Goal: Task Accomplishment & Management: Use online tool/utility

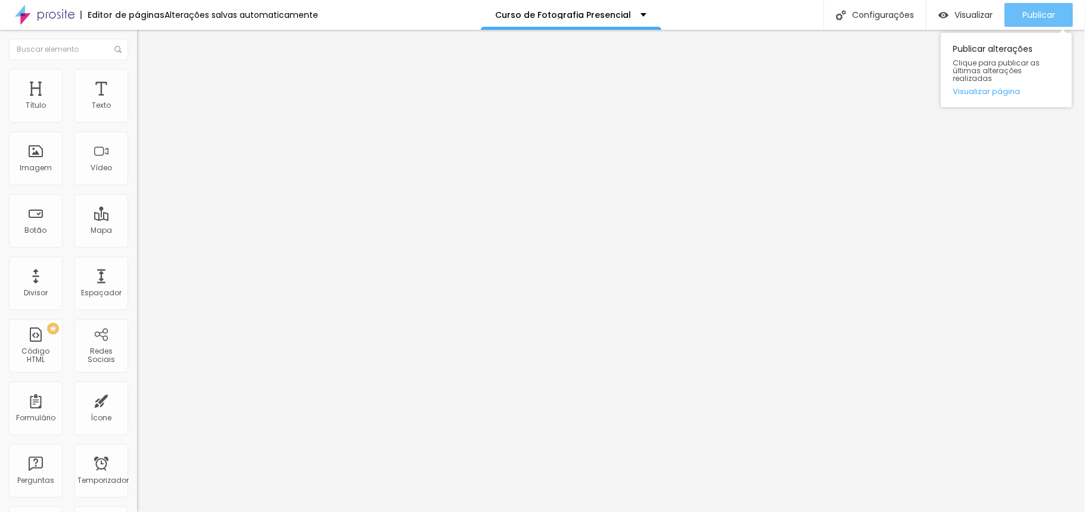
click at [1032, 18] on font "Publicar" at bounding box center [1038, 15] width 33 height 12
click at [1034, 15] on font "Publicar" at bounding box center [1038, 15] width 33 height 12
click at [137, 77] on li "Avançado" at bounding box center [205, 75] width 137 height 12
click at [137, 74] on li "Avançado" at bounding box center [205, 75] width 137 height 12
click at [137, 68] on img at bounding box center [142, 62] width 11 height 11
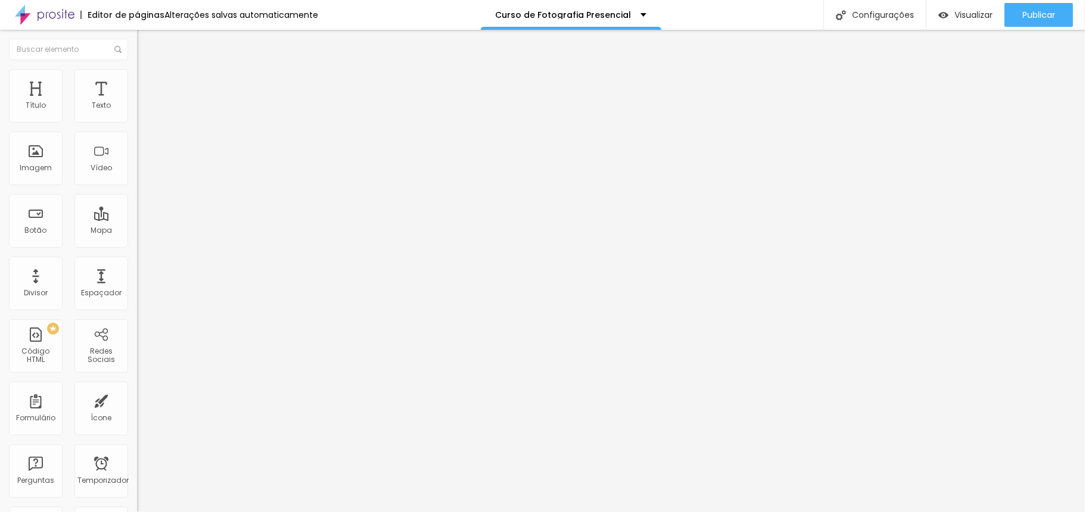
click at [137, 108] on div "Fazer Pagamento" at bounding box center [205, 98] width 137 height 20
click at [137, 116] on img at bounding box center [140, 111] width 7 height 7
click at [137, 75] on img at bounding box center [142, 74] width 11 height 11
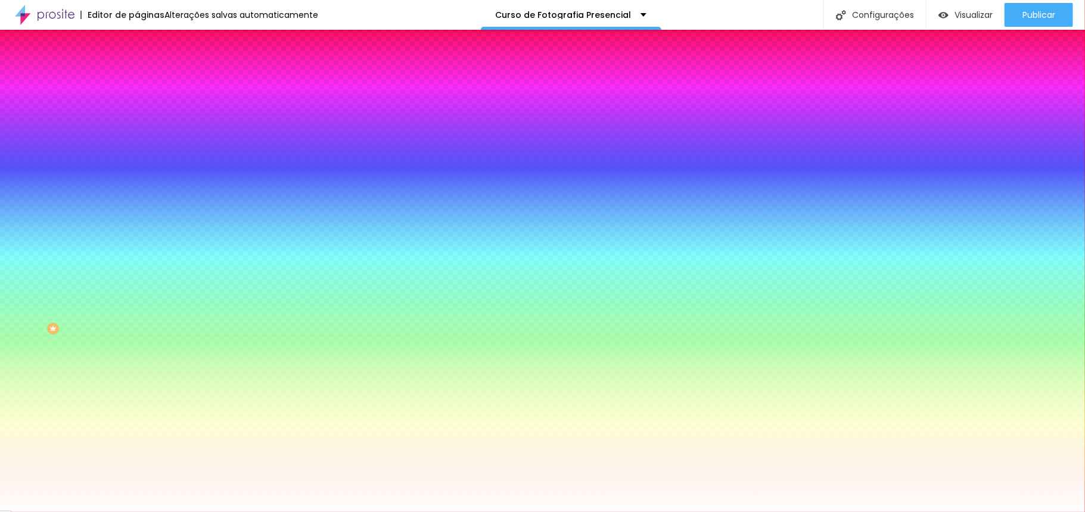
click at [137, 81] on img at bounding box center [142, 86] width 11 height 11
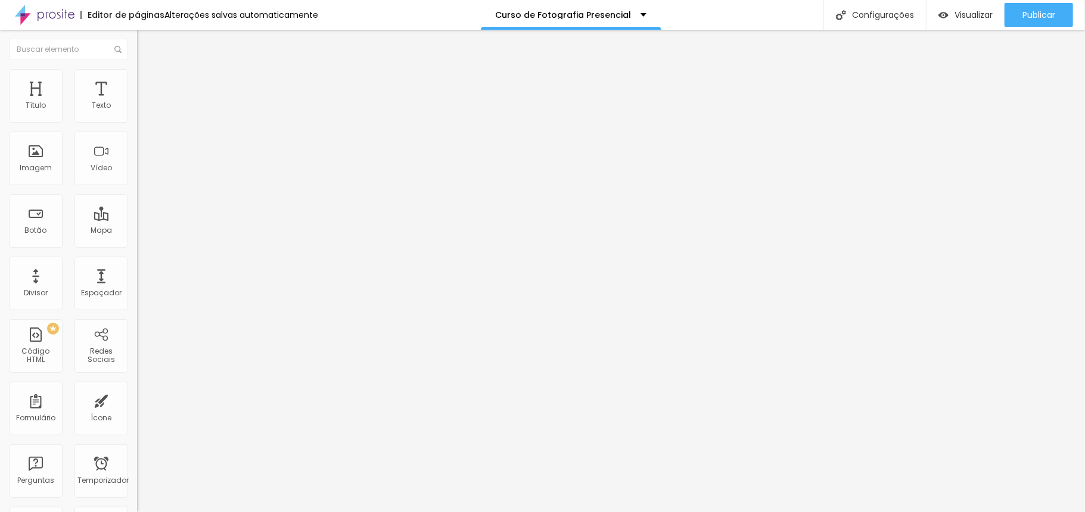
click at [137, 74] on img at bounding box center [142, 74] width 11 height 11
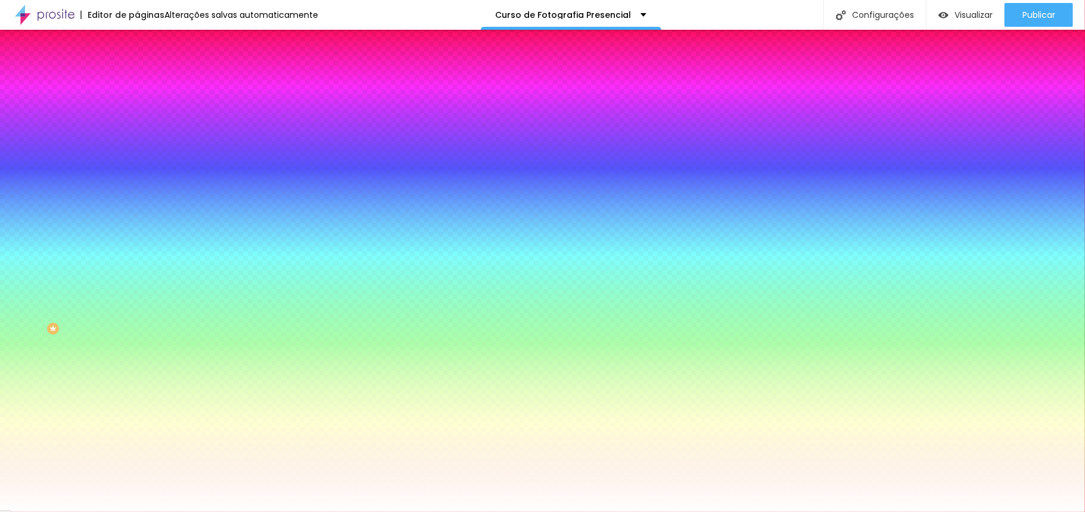
click at [137, 470] on button "button" at bounding box center [145, 476] width 17 height 13
type input "3"
type input "4"
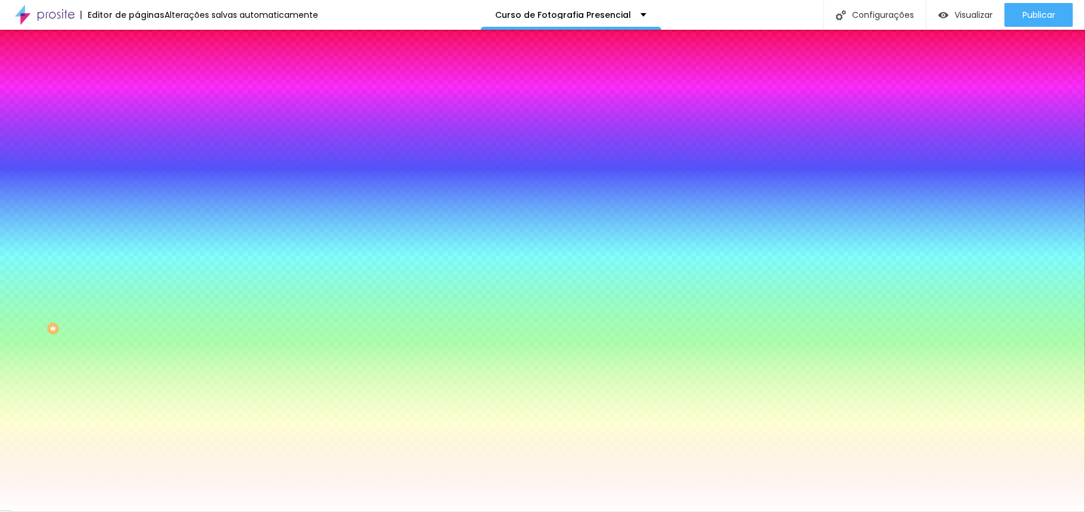
type input "3"
type input "2"
type input "1"
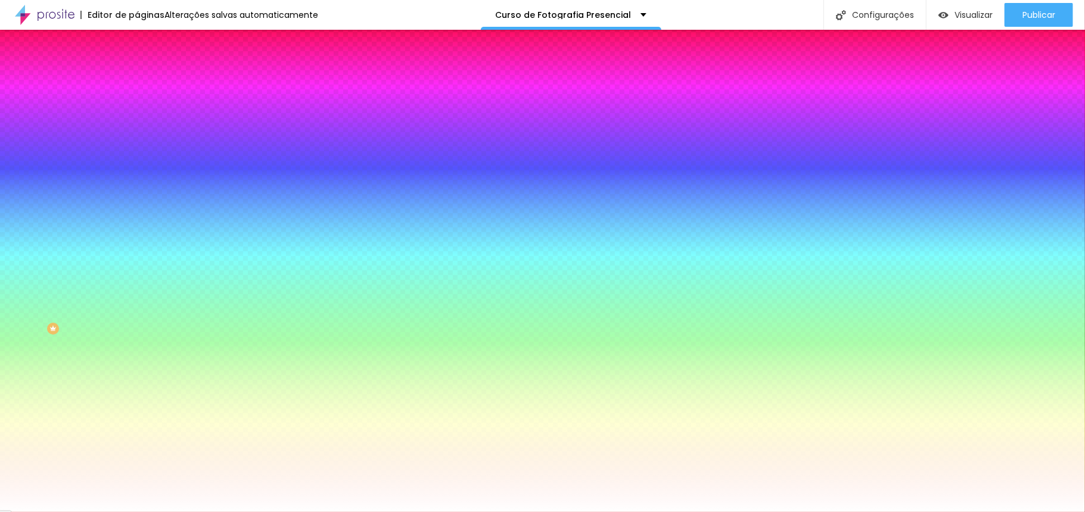
type input "1"
type input "0"
type input "1"
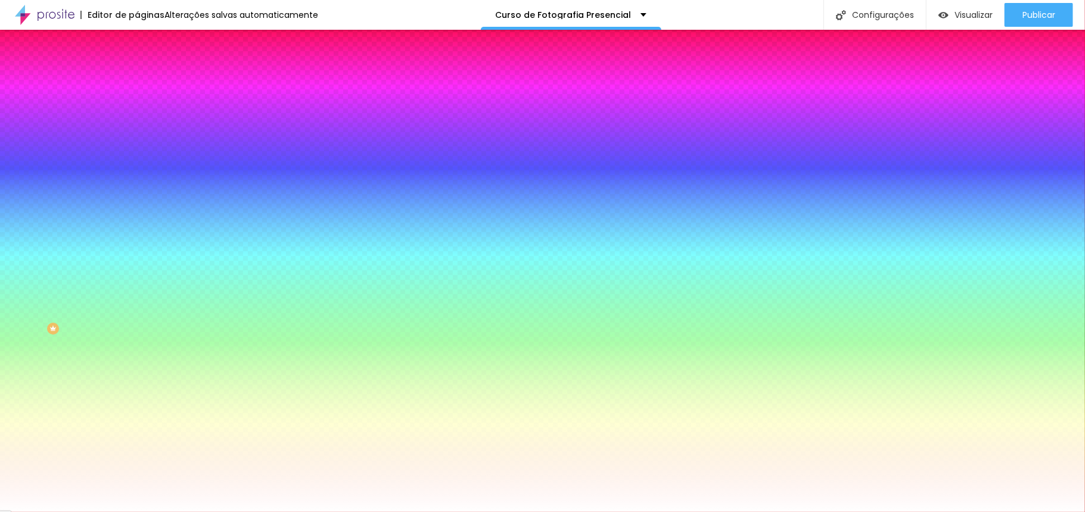
type input "2"
type input "3"
drag, startPoint x: 129, startPoint y: 353, endPoint x: 212, endPoint y: 363, distance: 83.4
type input "3"
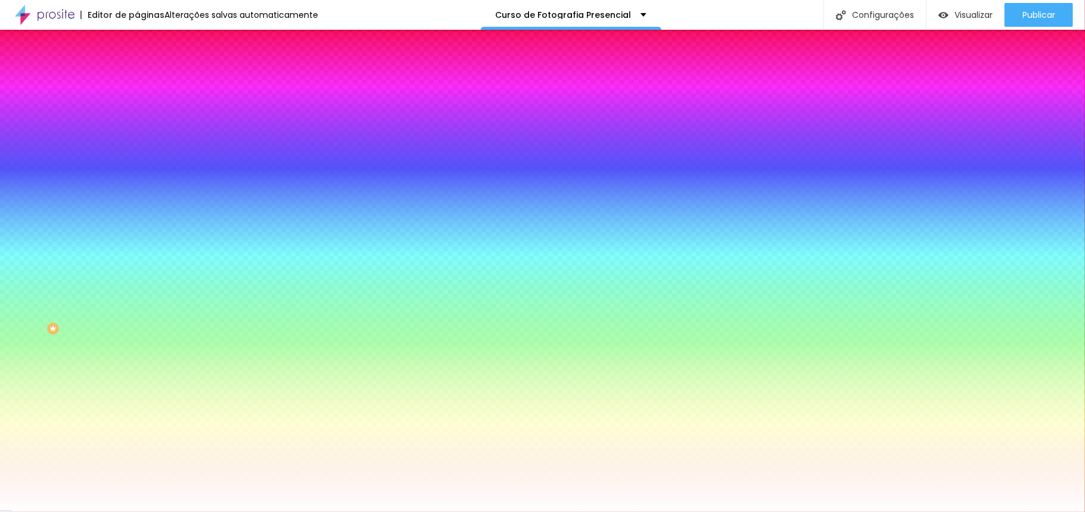
type input "4"
drag, startPoint x: 207, startPoint y: 353, endPoint x: 226, endPoint y: 356, distance: 19.2
type input "4"
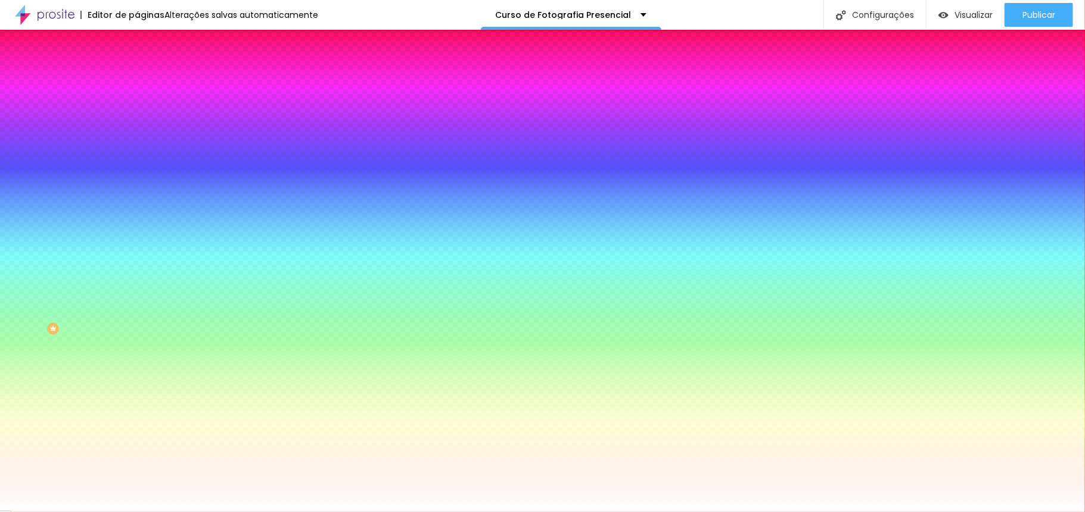
click at [248, 446] on div at bounding box center [542, 256] width 1085 height 512
click at [214, 434] on div at bounding box center [542, 256] width 1085 height 512
click at [247, 451] on div at bounding box center [542, 256] width 1085 height 512
click at [213, 409] on div at bounding box center [542, 256] width 1085 height 512
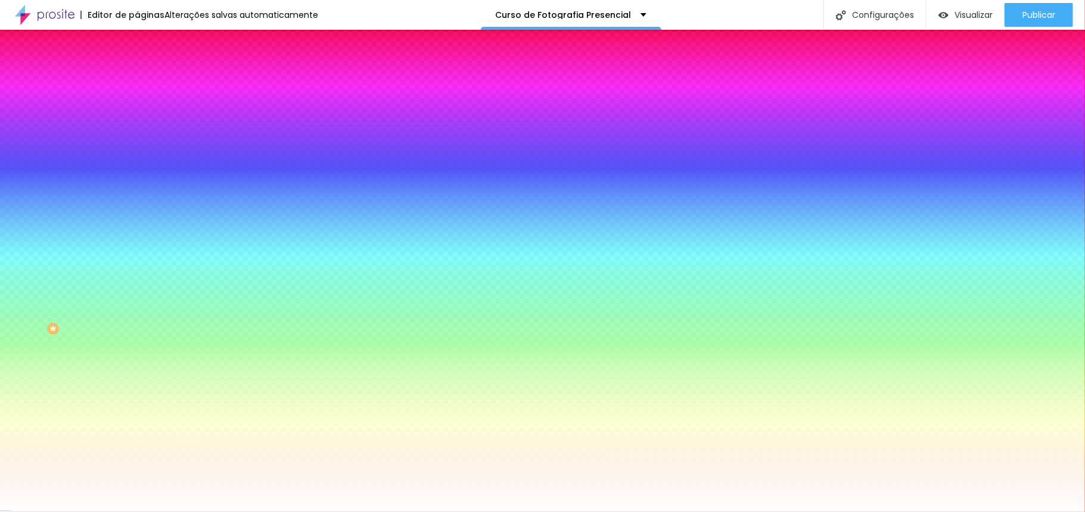
type input "#3FCF44"
click at [82, 512] on div at bounding box center [542, 512] width 1085 height 0
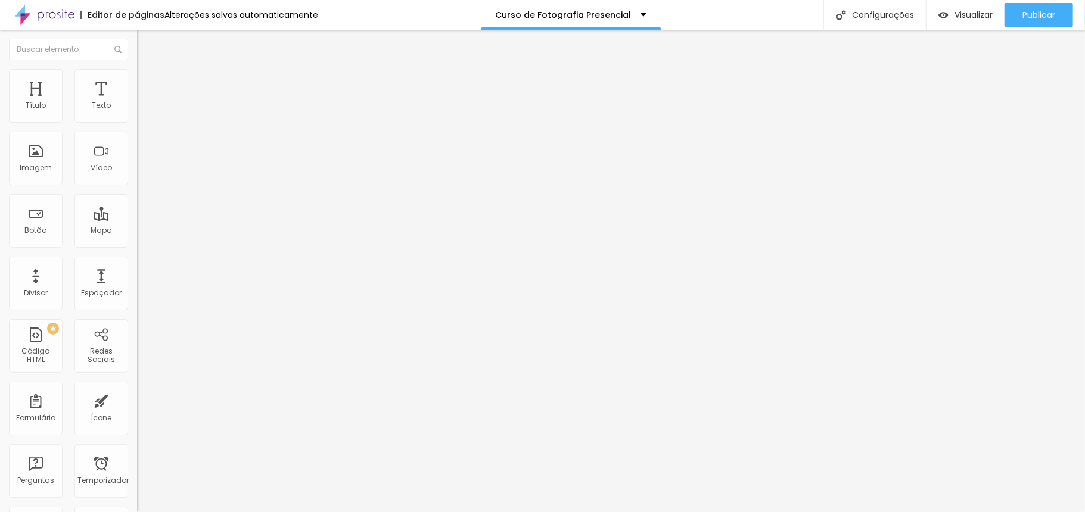
click at [137, 245] on input "https://" at bounding box center [208, 240] width 143 height 12
drag, startPoint x: 68, startPoint y: 247, endPoint x: 0, endPoint y: 241, distance: 68.1
click at [137, 241] on div "Texto Click me Alinhamento [GEOGRAPHIC_DATA] Link URL https:// Abrir em uma nov…" at bounding box center [205, 179] width 137 height 173
paste input "[URL][DOMAIN_NAME]"
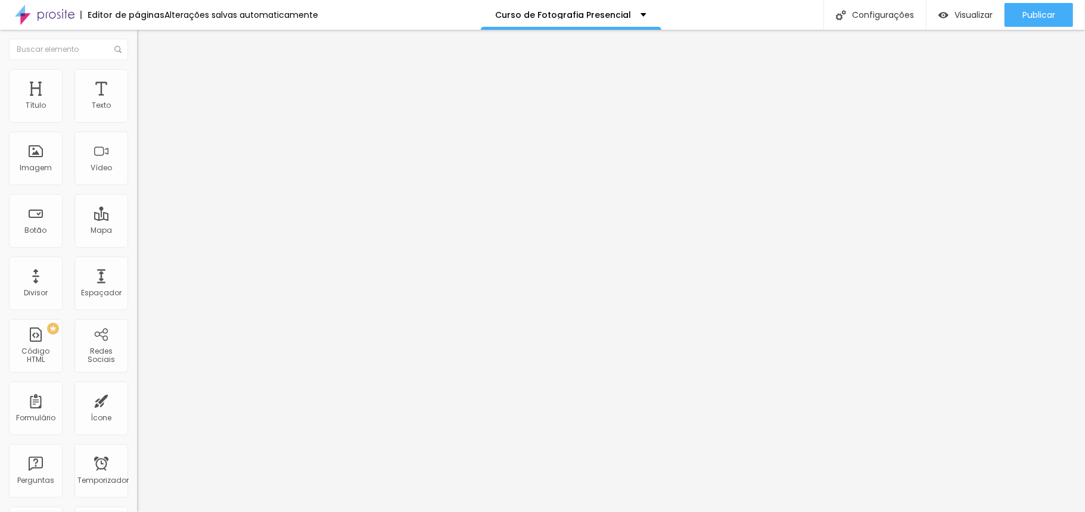
type input "[URL][DOMAIN_NAME]"
click at [137, 260] on div at bounding box center [205, 260] width 137 height 0
click at [137, 341] on div "Editar nulo Conteúdo Estilo Avançado Texto Click me Alinhamento Tamanho Normal …" at bounding box center [205, 271] width 137 height 483
click at [137, 74] on img at bounding box center [142, 74] width 11 height 11
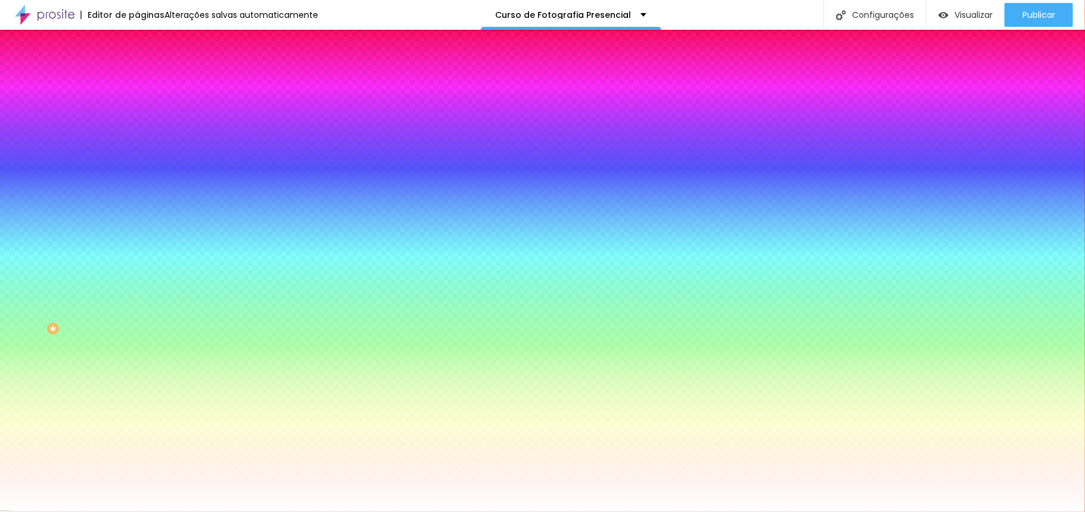
click at [137, 405] on div at bounding box center [205, 405] width 137 height 0
click at [104, 320] on div at bounding box center [542, 256] width 1085 height 512
click at [79, 296] on div at bounding box center [542, 256] width 1085 height 512
click at [84, 300] on div at bounding box center [542, 256] width 1085 height 512
click at [88, 287] on div at bounding box center [542, 256] width 1085 height 512
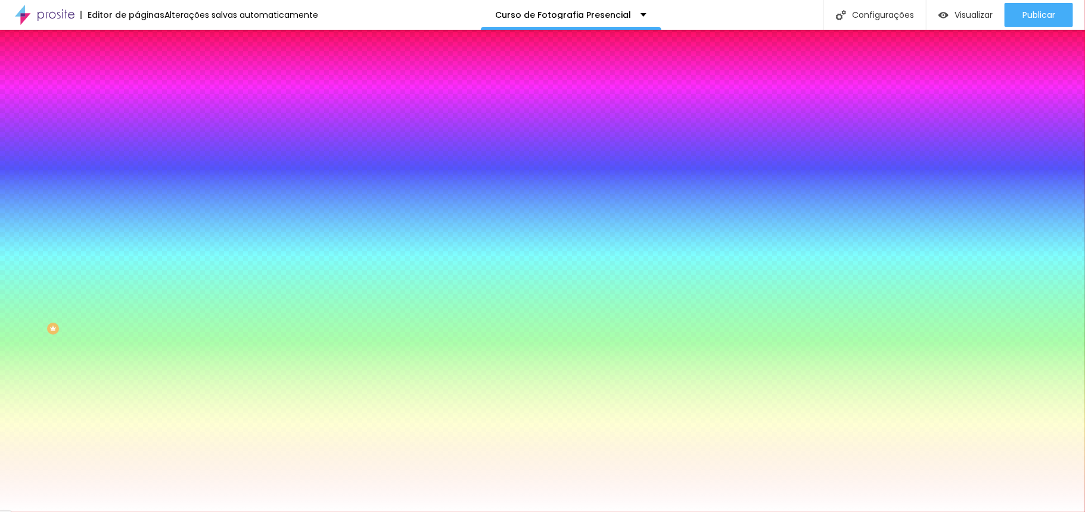
click at [93, 279] on div at bounding box center [542, 256] width 1085 height 512
type input "#00C46C"
drag, startPoint x: 94, startPoint y: 279, endPoint x: 98, endPoint y: 290, distance: 11.0
click at [137, 417] on div at bounding box center [205, 417] width 137 height 0
drag, startPoint x: 95, startPoint y: 251, endPoint x: 129, endPoint y: 253, distance: 34.0
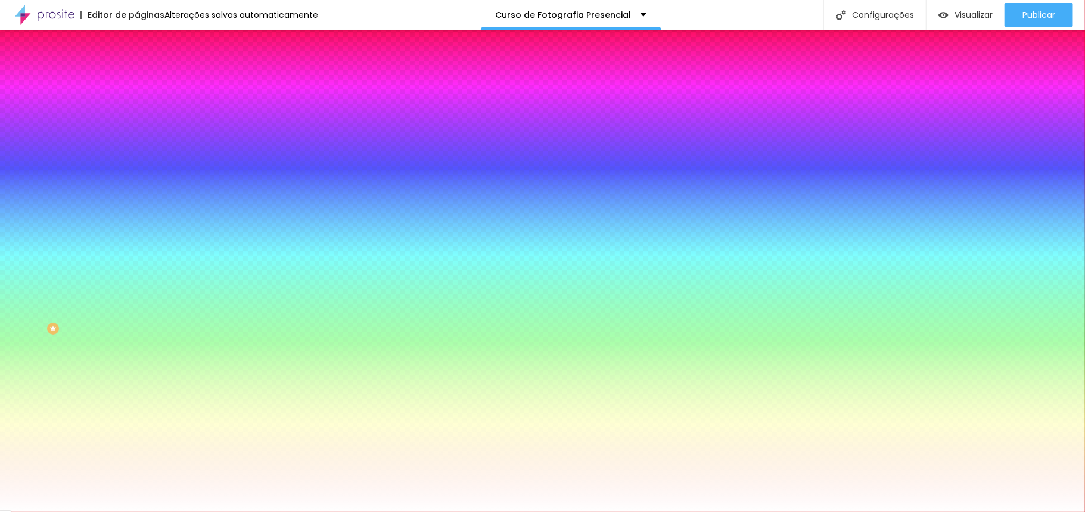
click at [137, 253] on div "Cor de fundo Voltar ao padrão #FFFFFF Tipografia Voltar ao padrão Borda Voltar …" at bounding box center [205, 288] width 137 height 390
click at [137, 375] on div "Editar nulo Conteúdo Estilo Avançado Cor de fundo Voltar ao padrão #FFFFFF Tipo…" at bounding box center [205, 271] width 137 height 483
click at [137, 438] on div at bounding box center [205, 438] width 137 height 0
click at [137, 446] on div "Editar nulo Conteúdo Estilo Avançado Cor de fundo Voltar ao padrão #FFFFFF Tipo…" at bounding box center [205, 271] width 137 height 483
click at [137, 393] on div "Editar nulo Conteúdo Estilo Avançado Cor de fundo Voltar ao padrão #FFFFFF Tipo…" at bounding box center [205, 271] width 137 height 483
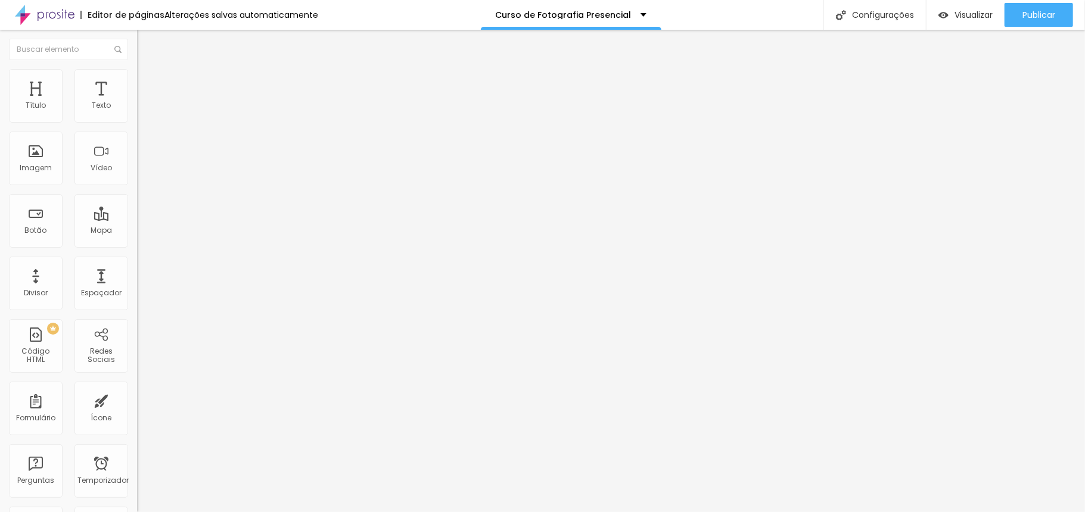
click at [137, 77] on li "Estilo" at bounding box center [205, 75] width 137 height 12
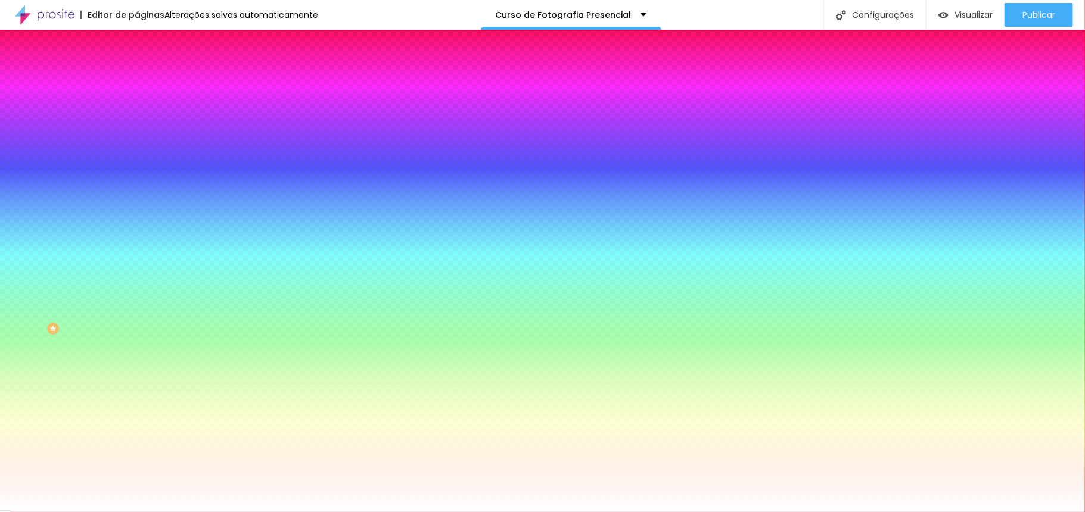
click at [142, 472] on icon "button" at bounding box center [145, 475] width 7 height 7
drag, startPoint x: 238, startPoint y: 375, endPoint x: 272, endPoint y: 381, distance: 33.9
paste input "00C46"
type input "#00C46"
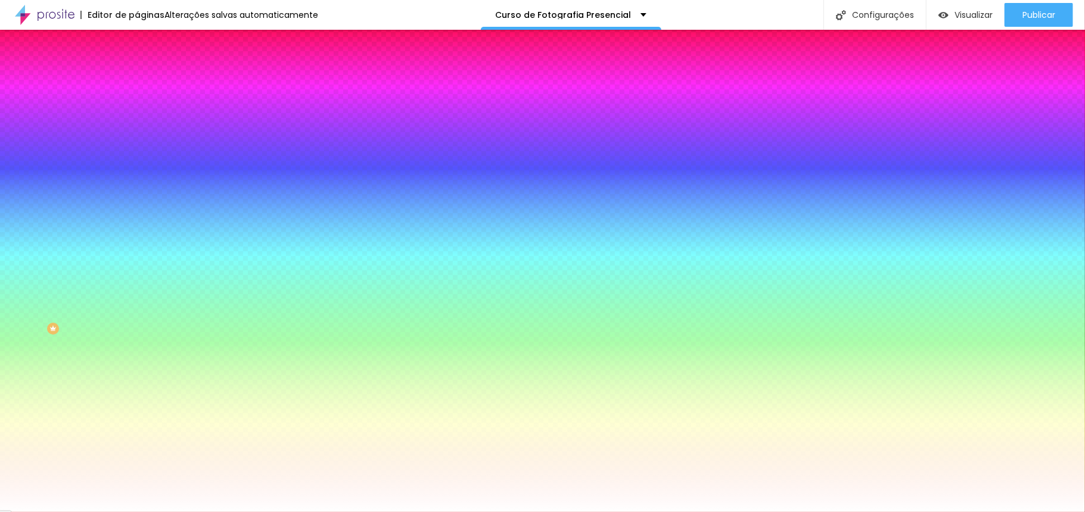
click at [100, 512] on div at bounding box center [542, 512] width 1085 height 0
click at [137, 353] on div "Editar nulo Conteúdo Estilo Avançado Cor de fundo Voltar ao padrão #FFFFFF Tipo…" at bounding box center [205, 271] width 137 height 483
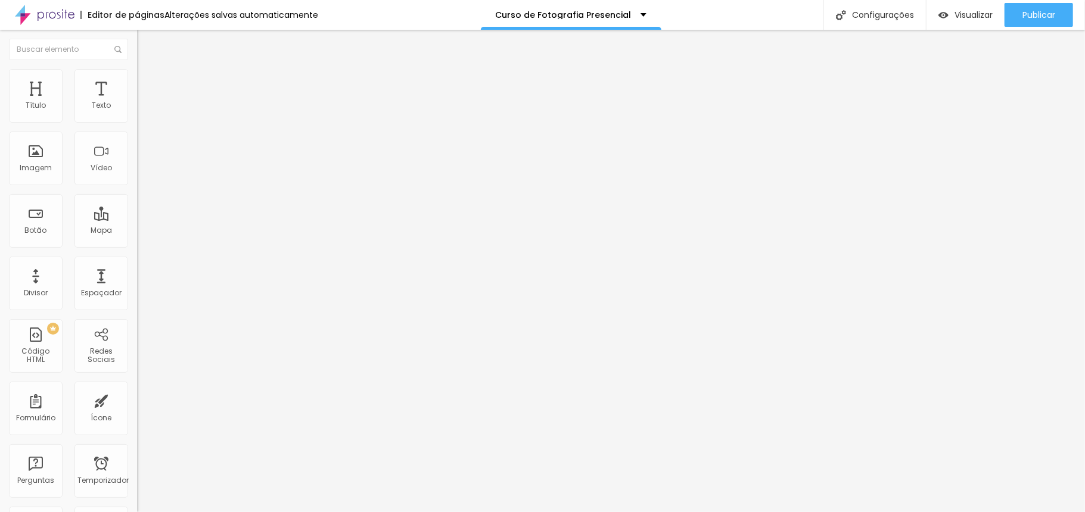
click at [148, 81] on font "Estilo" at bounding box center [157, 77] width 18 height 10
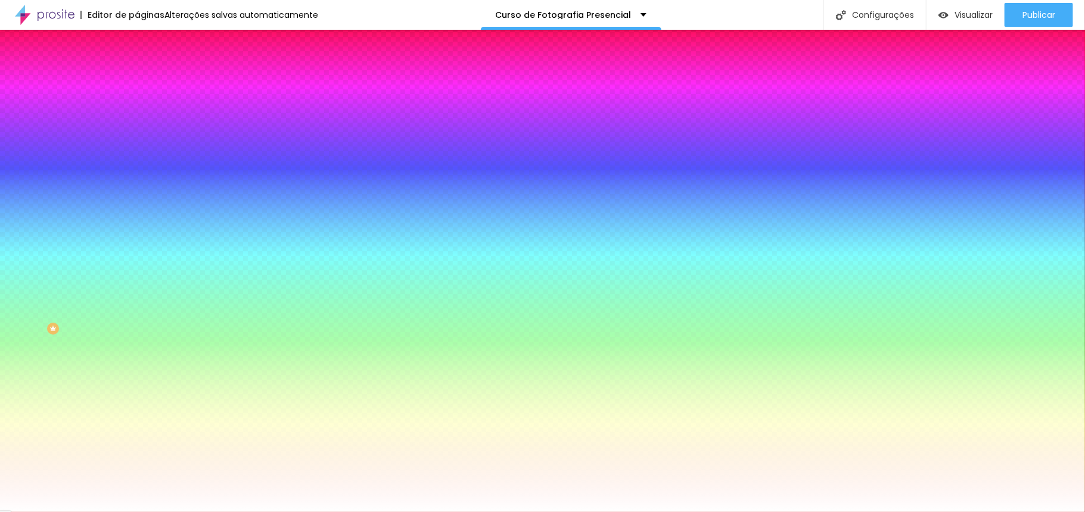
click at [142, 181] on icon "button" at bounding box center [145, 184] width 7 height 7
type input "2"
type input "26"
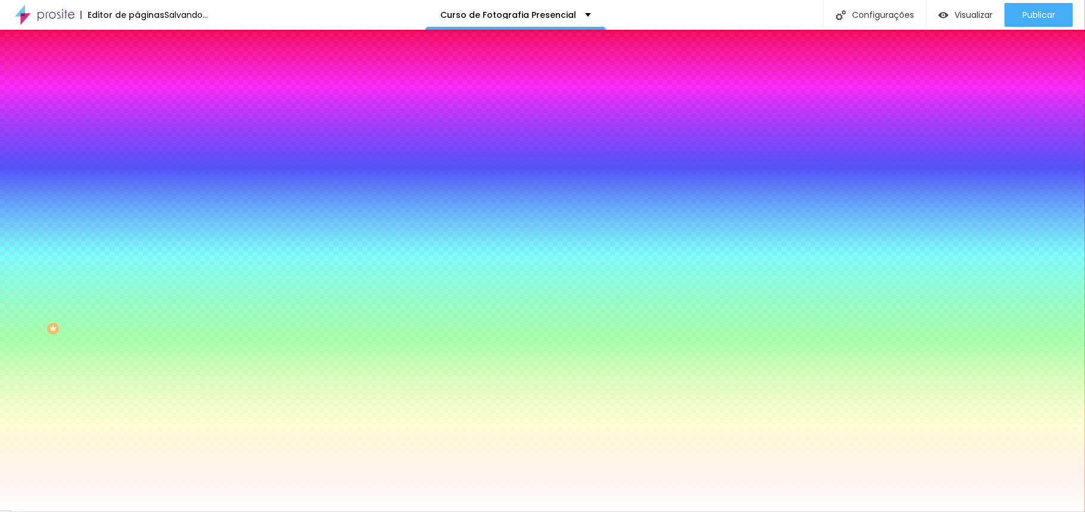
type input "25"
type input "24"
type input "23"
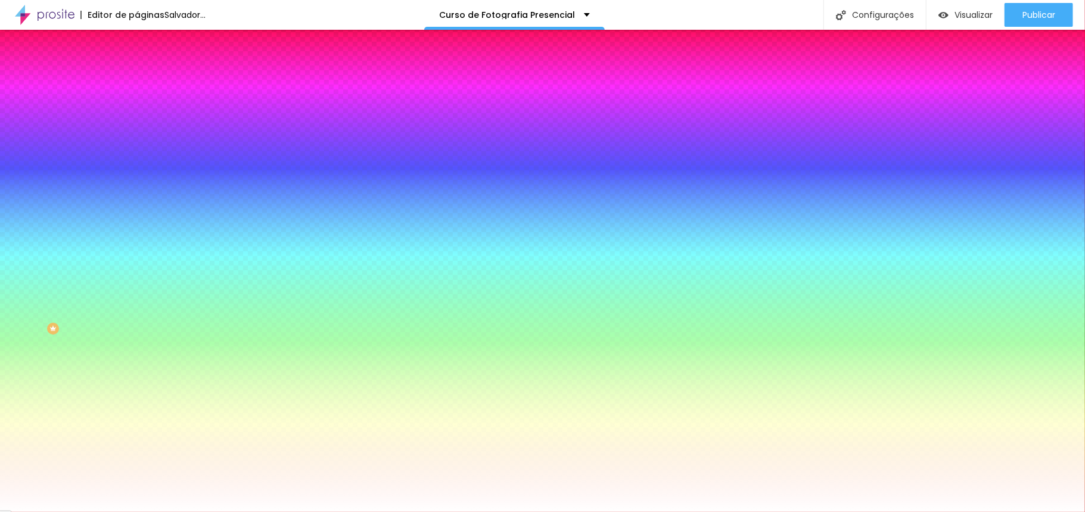
type input "23"
type input "21"
type input "18"
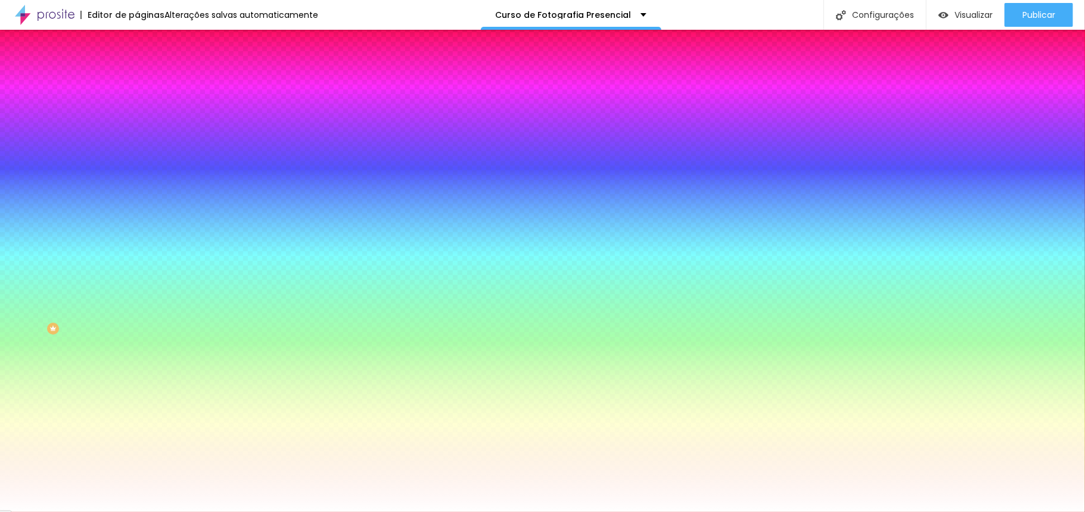
type input "19"
type input "20"
type input "21"
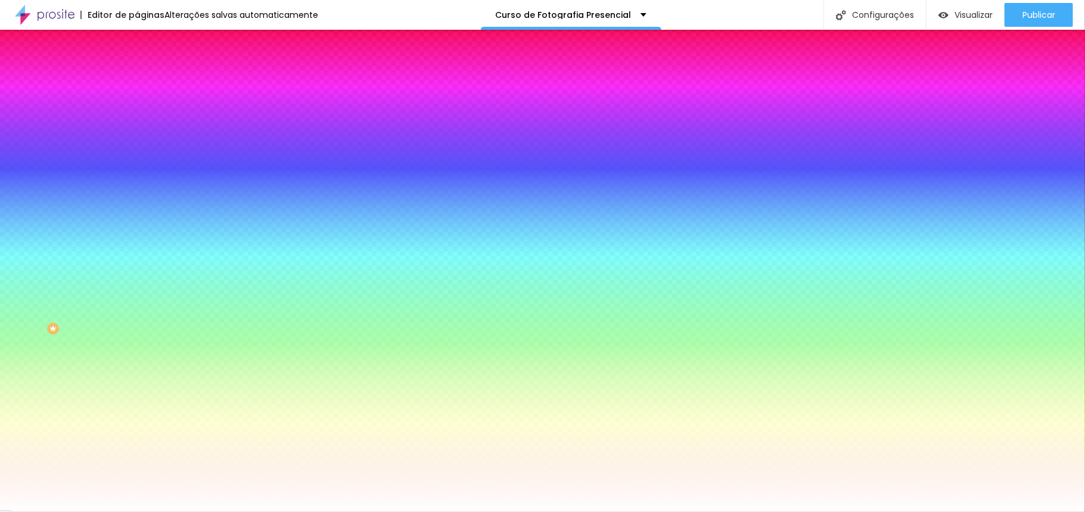
type input "21"
type input "22"
type input "23"
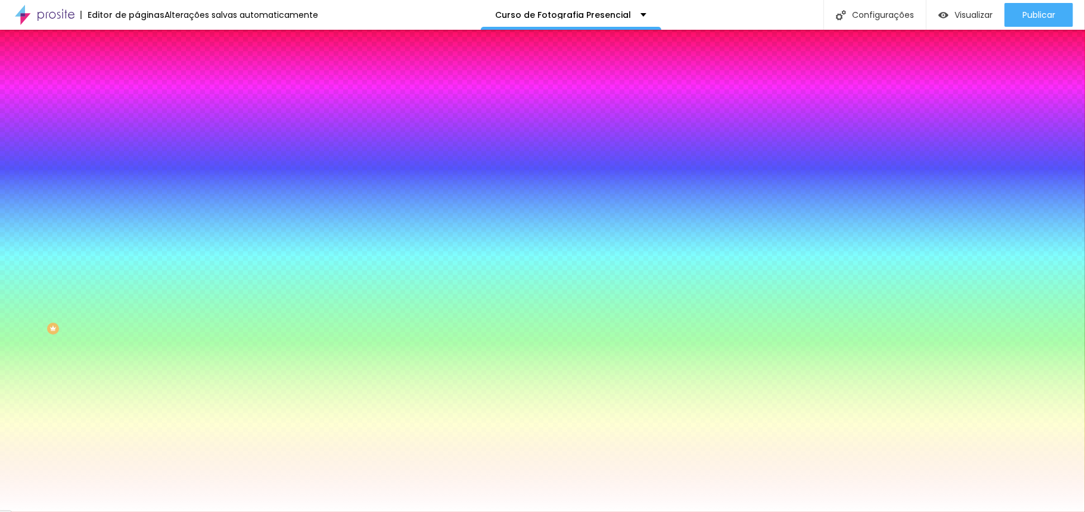
type input "24"
type input "25"
type input "26"
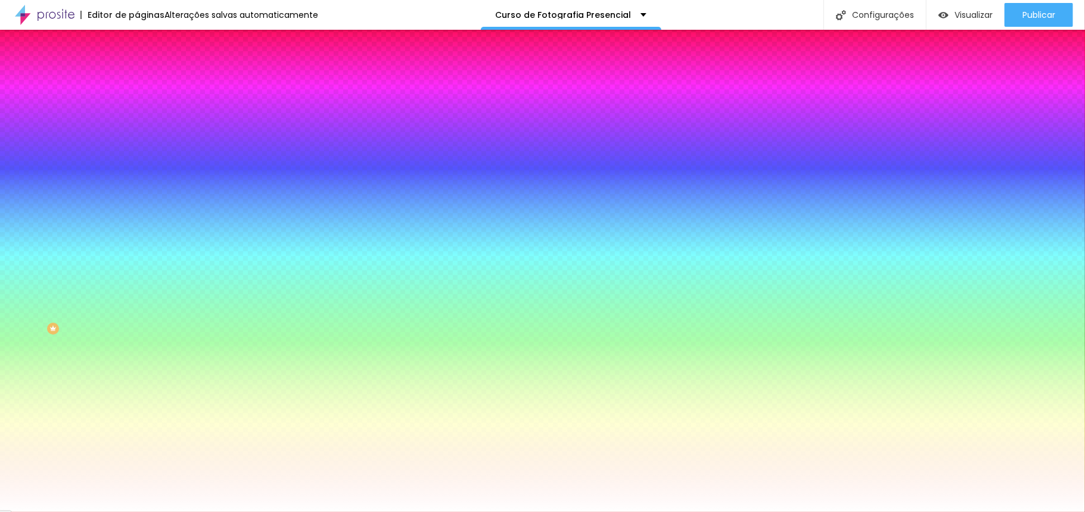
type input "26"
type input "28"
type input "29"
drag, startPoint x: 129, startPoint y: 218, endPoint x: 257, endPoint y: 238, distance: 130.3
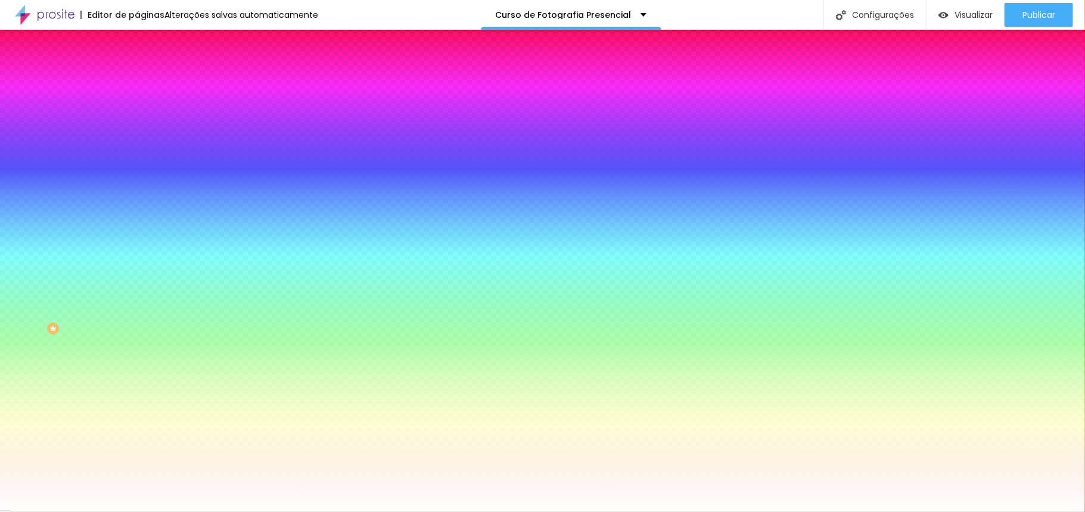
type input "29"
type input "1"
type input "2"
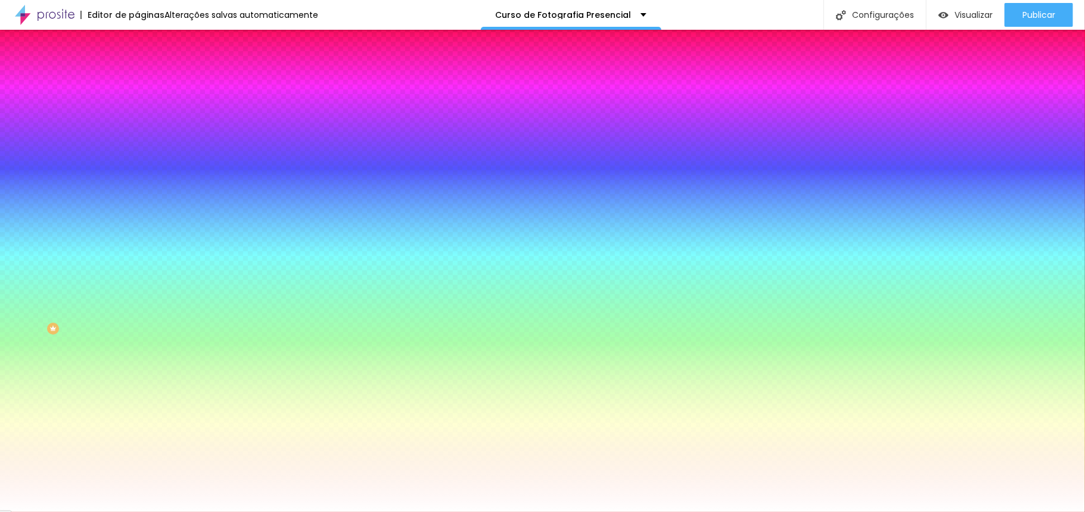
drag, startPoint x: 129, startPoint y: 253, endPoint x: 170, endPoint y: 256, distance: 41.8
type input "2"
type input "1"
drag, startPoint x: 182, startPoint y: 250, endPoint x: 168, endPoint y: 253, distance: 14.6
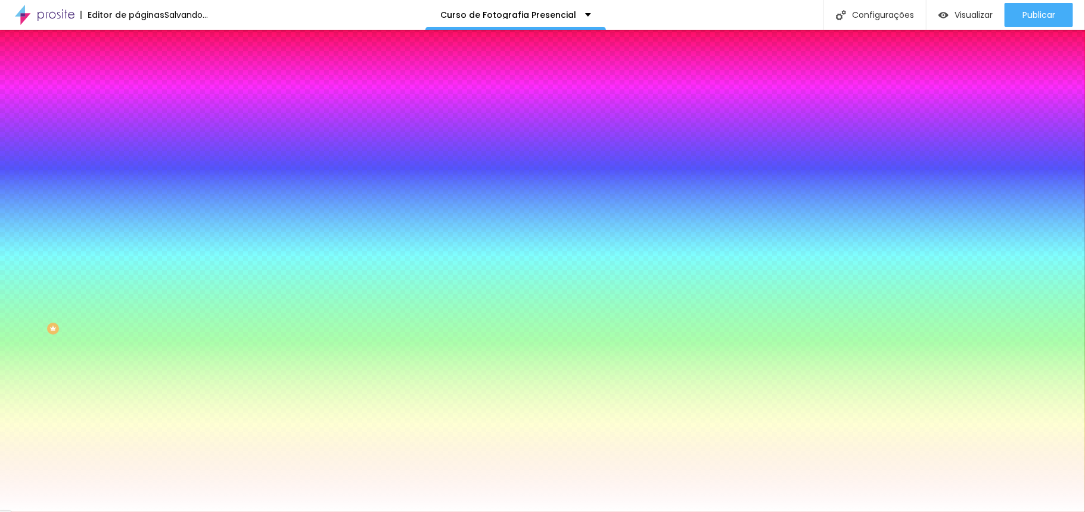
type input "1"
drag, startPoint x: 239, startPoint y: 276, endPoint x: 277, endPoint y: 276, distance: 37.5
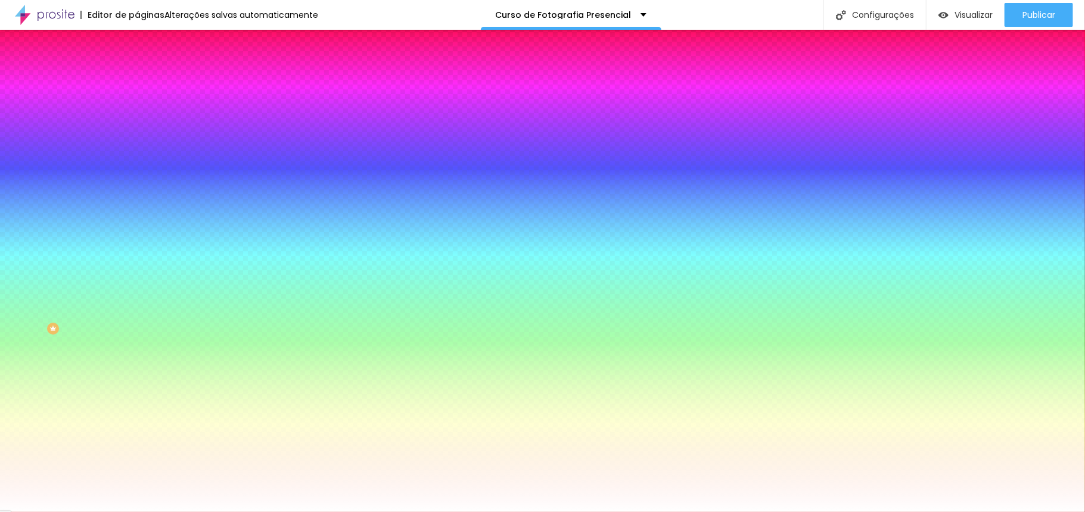
paste input "C46"
type input "#00C46"
click at [85, 512] on div at bounding box center [542, 512] width 1085 height 0
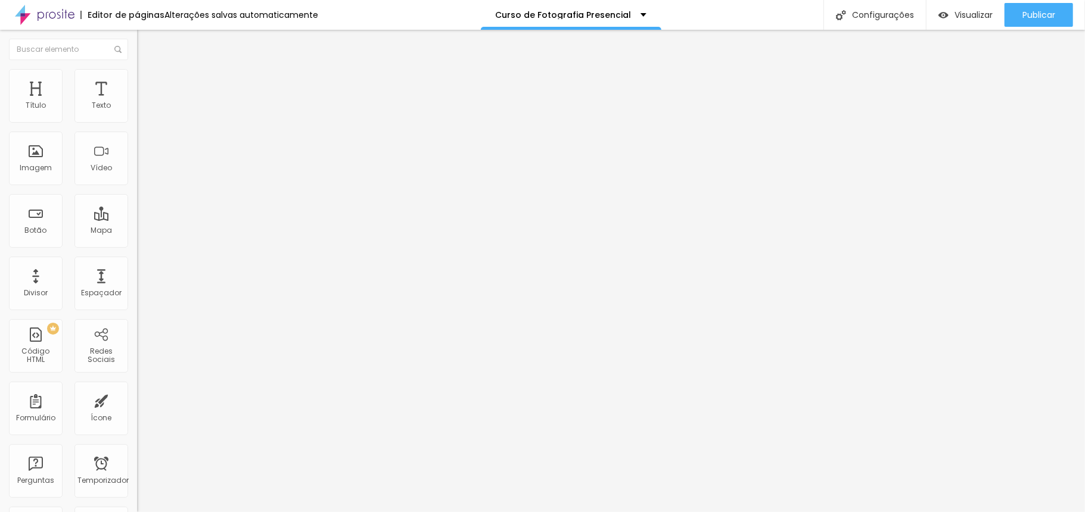
drag, startPoint x: 63, startPoint y: 136, endPoint x: 0, endPoint y: 132, distance: 62.7
click at [137, 132] on div "Texto Click me Alinhamento Tamanho Normal Pequeno Normal Grande Link URL [URL][…" at bounding box center [205, 183] width 137 height 181
type input "Comprar agora"
click at [137, 71] on img at bounding box center [142, 74] width 11 height 11
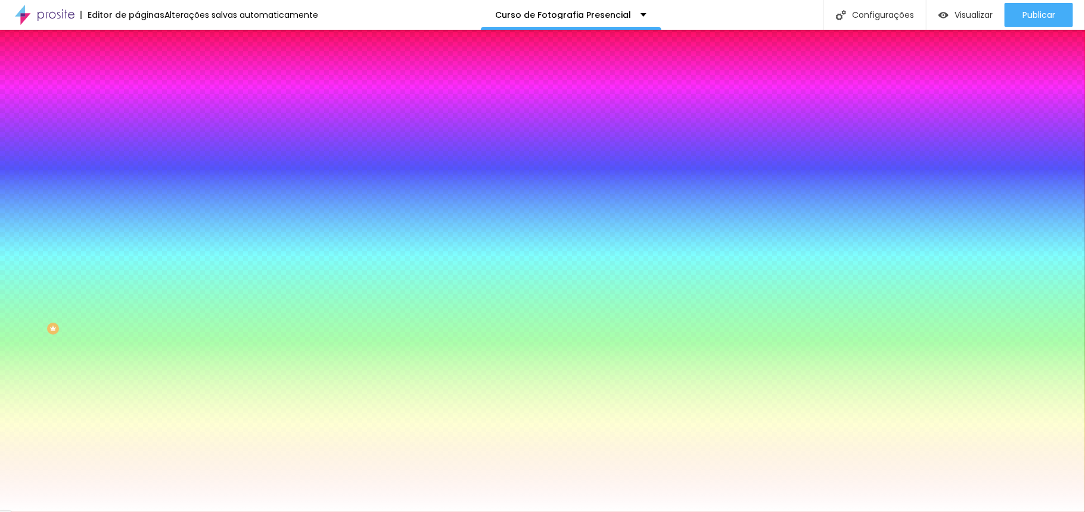
click at [142, 150] on icon "button" at bounding box center [145, 151] width 7 height 7
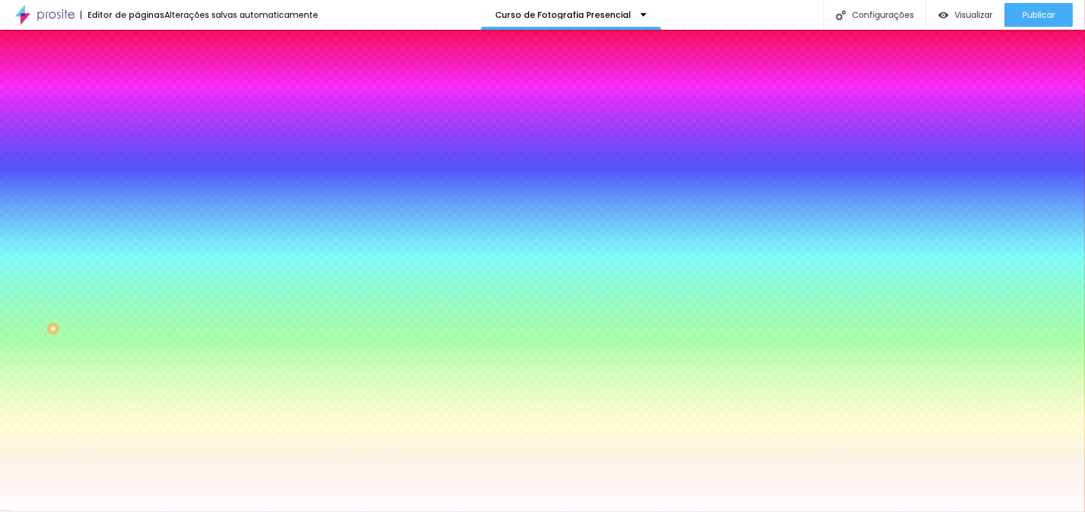
drag, startPoint x: 272, startPoint y: 194, endPoint x: 247, endPoint y: 200, distance: 26.4
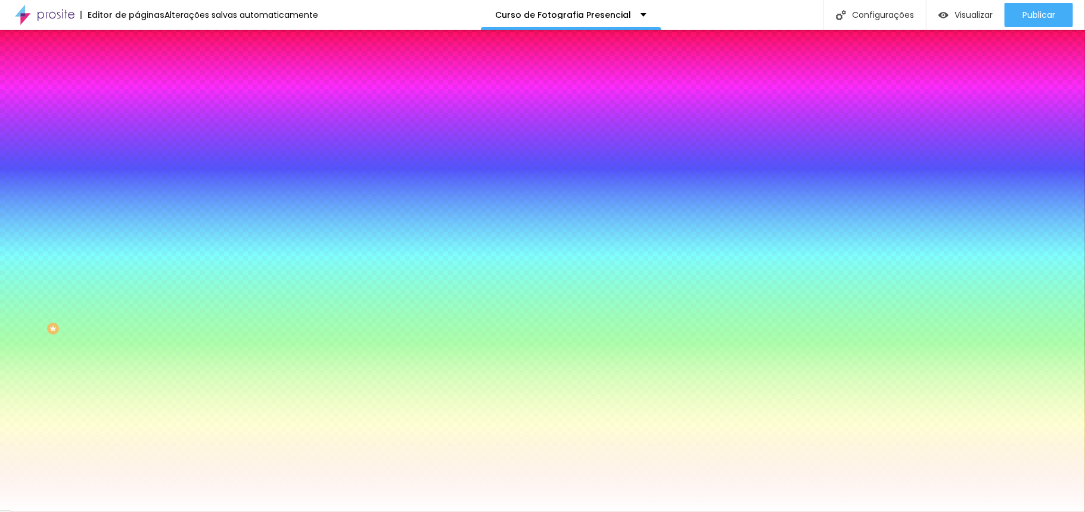
select select "AssistantLight"
click at [811, 512] on div at bounding box center [542, 512] width 1085 height 0
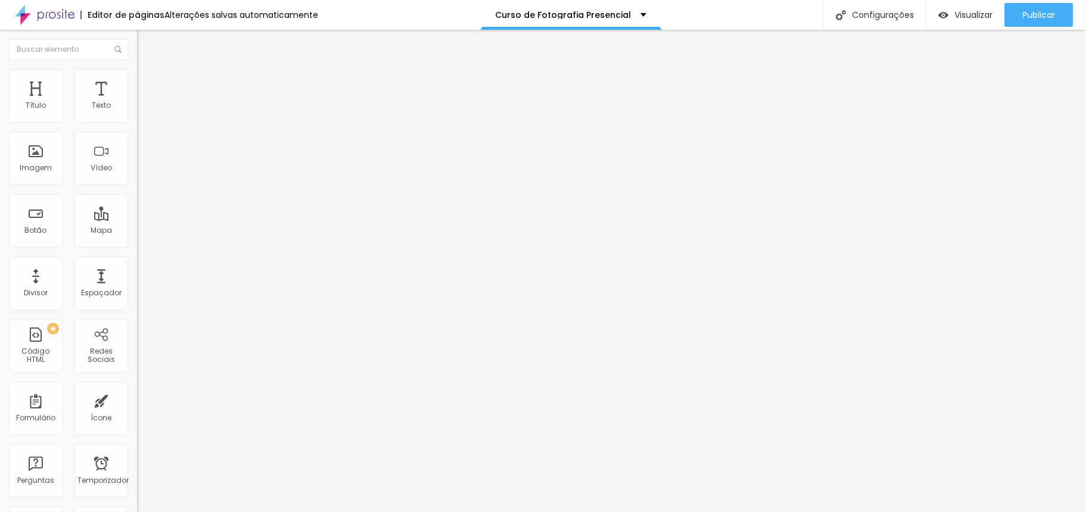
click at [137, 113] on span at bounding box center [140, 113] width 7 height 10
click at [137, 77] on li "Avançado" at bounding box center [205, 75] width 137 height 12
click at [137, 68] on img at bounding box center [142, 62] width 11 height 11
click at [137, 116] on img at bounding box center [140, 111] width 7 height 7
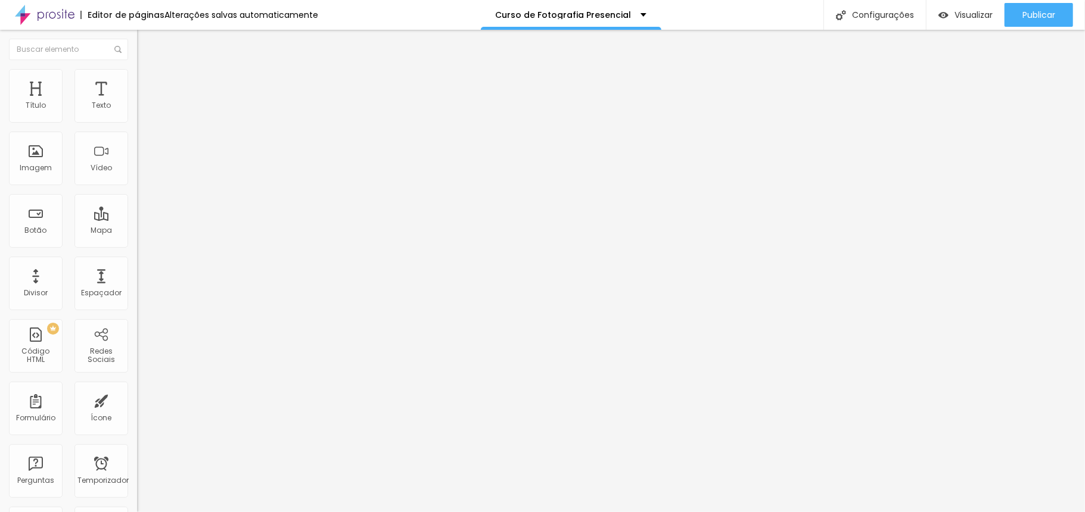
click at [137, 73] on li "Estilo" at bounding box center [205, 75] width 137 height 12
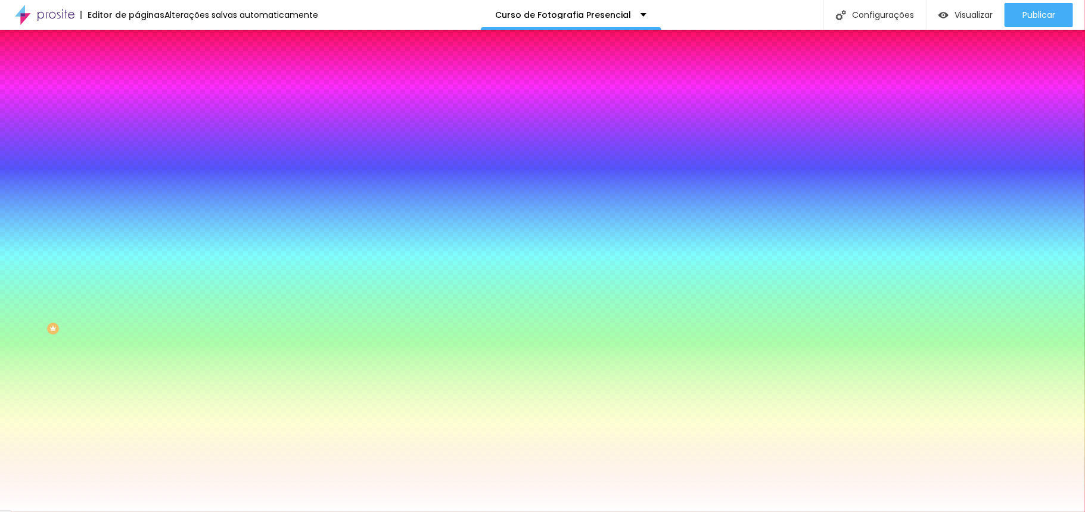
click at [137, 405] on div at bounding box center [205, 405] width 137 height 0
type input "#00C20B"
drag, startPoint x: 101, startPoint y: 322, endPoint x: 101, endPoint y: 328, distance: 6.0
click at [2, 340] on div at bounding box center [1, 342] width 2 height 5
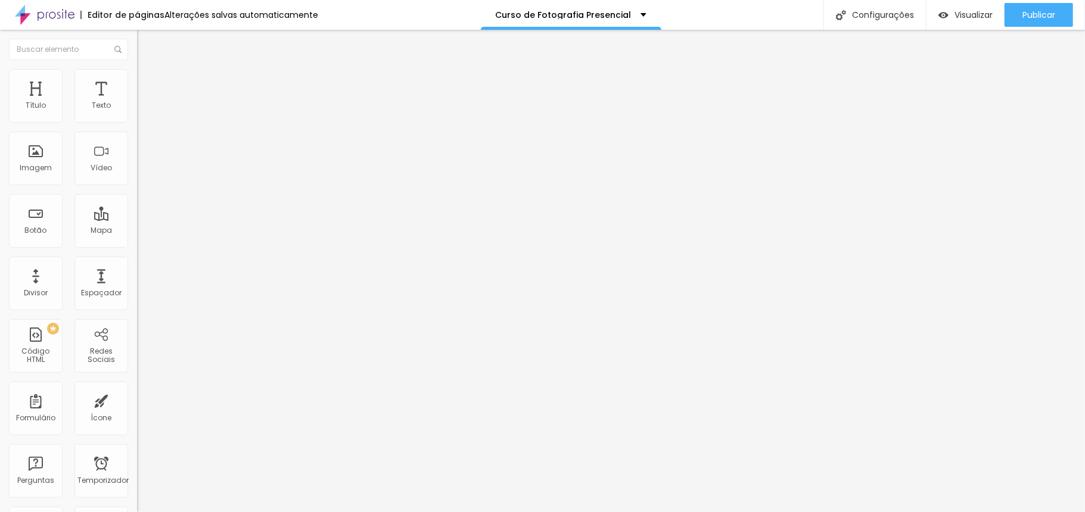
click at [137, 70] on img at bounding box center [142, 74] width 11 height 11
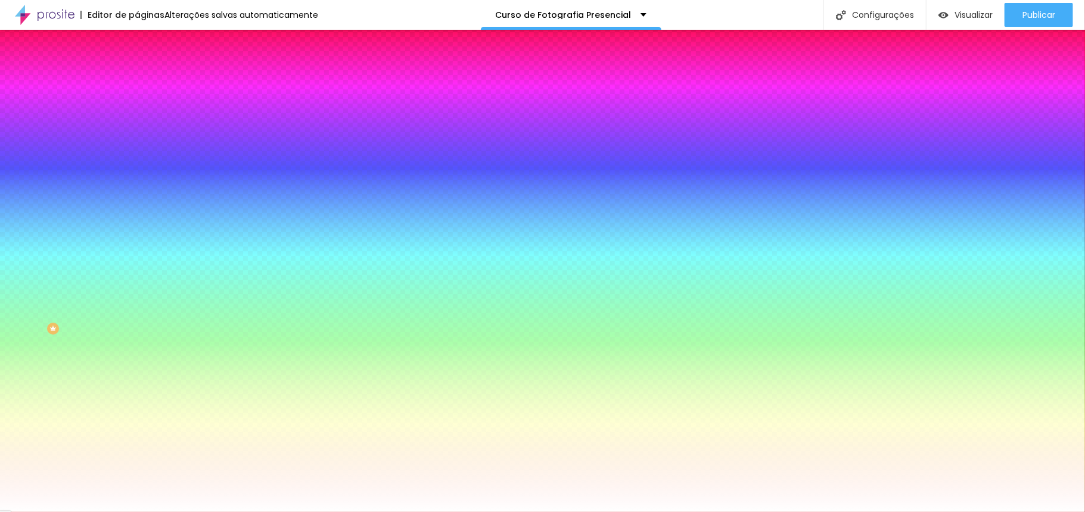
click at [137, 114] on div at bounding box center [205, 114] width 137 height 0
drag, startPoint x: 101, startPoint y: 249, endPoint x: 125, endPoint y: 257, distance: 25.2
click at [137, 405] on input "#00C203" at bounding box center [208, 411] width 143 height 12
click at [137, 114] on div at bounding box center [205, 114] width 137 height 0
drag, startPoint x: 100, startPoint y: 120, endPoint x: 131, endPoint y: 120, distance: 31.0
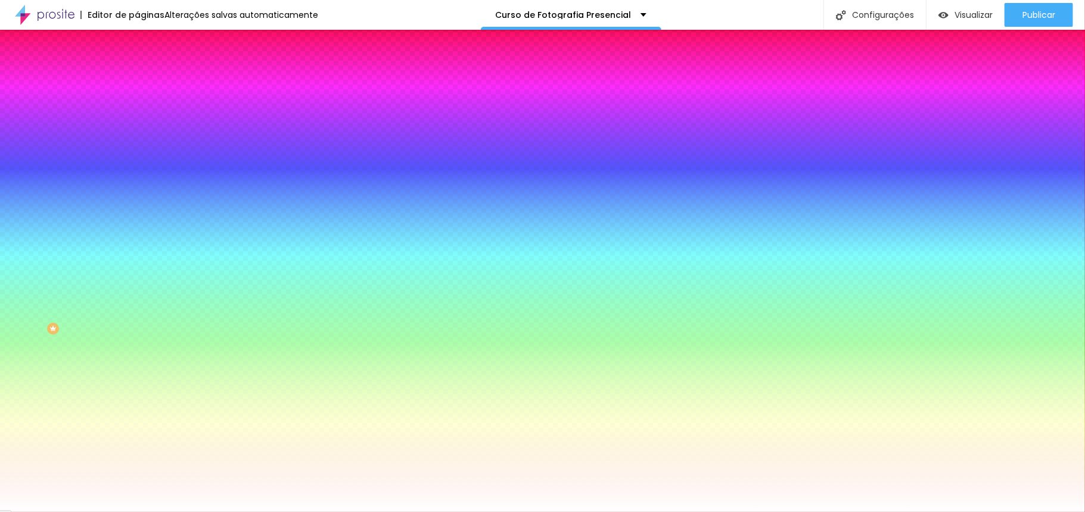
click at [137, 120] on div "Cor de fundo Voltar ao padrão #FFFFFF Tipografia Voltar ao padrão Borda Voltar …" at bounding box center [205, 288] width 137 height 390
paste input "00C203"
type input "#00C203"
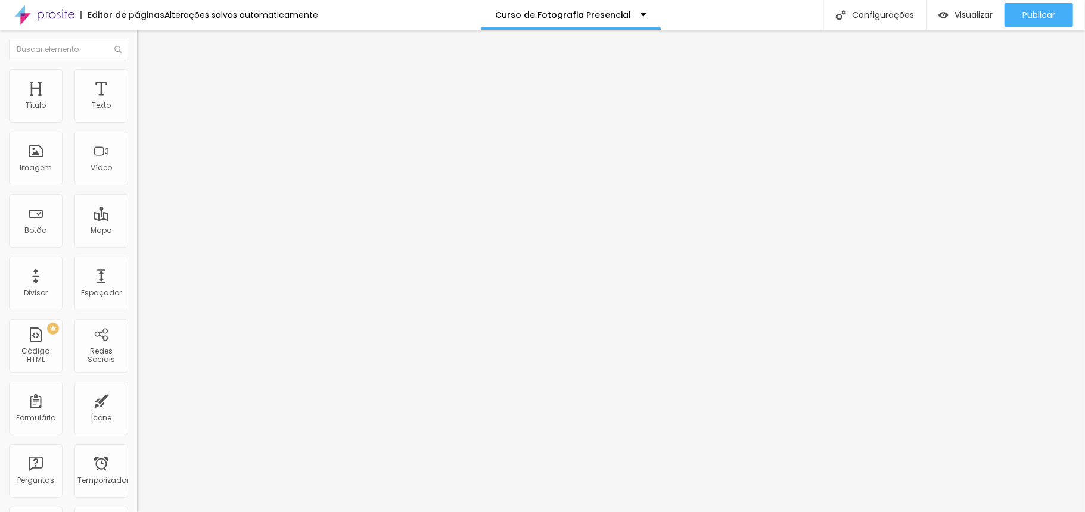
click at [137, 115] on img at bounding box center [140, 111] width 7 height 7
drag, startPoint x: 697, startPoint y: 17, endPoint x: 678, endPoint y: 27, distance: 21.6
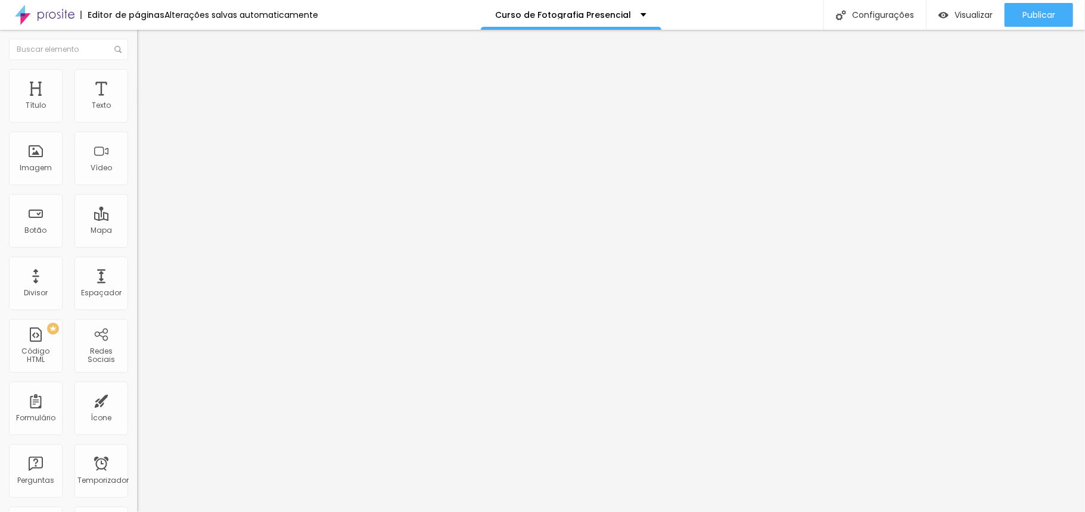
click at [137, 72] on img at bounding box center [142, 74] width 11 height 11
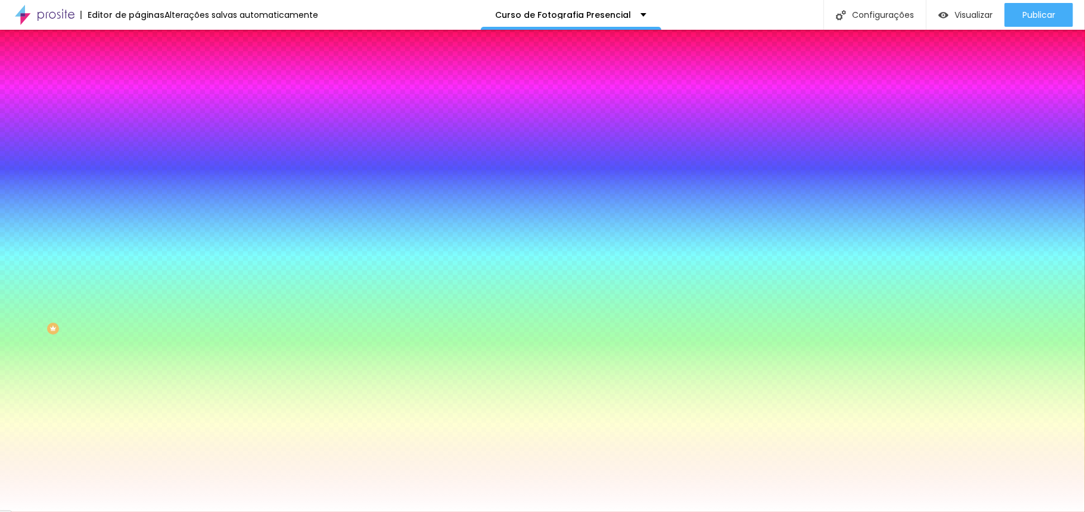
click at [142, 150] on icon "button" at bounding box center [145, 151] width 7 height 7
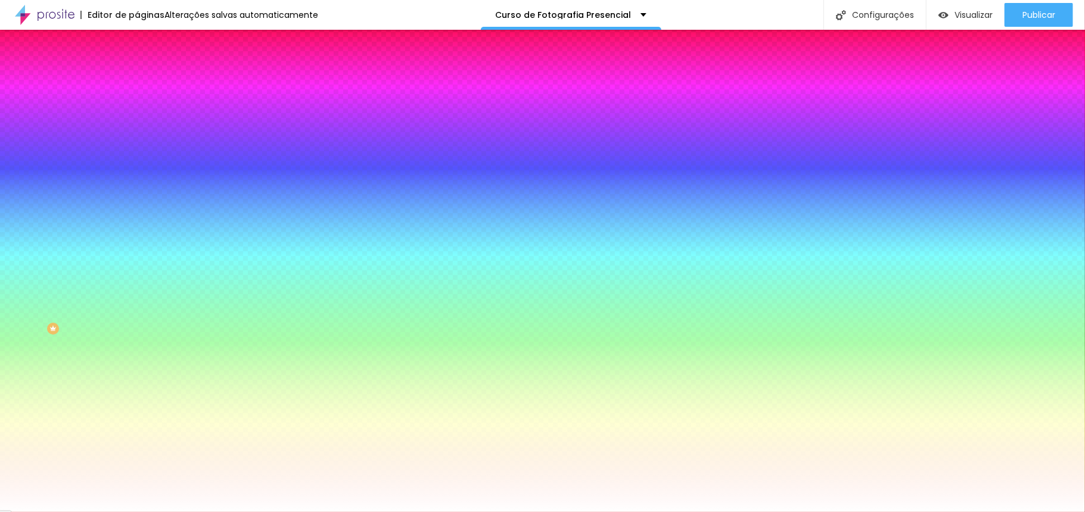
select select "QuicksandMedium"
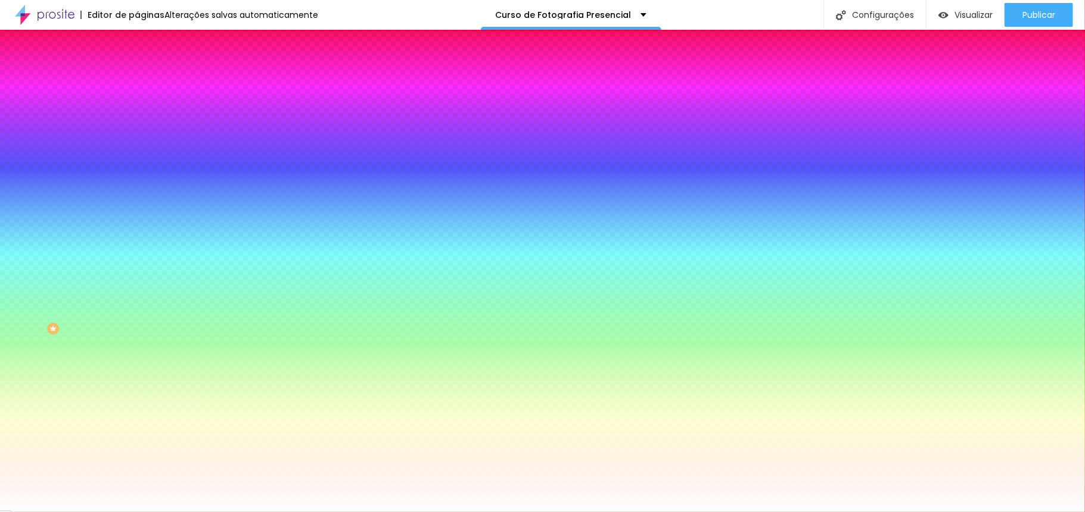
type input "0.2"
type input "0.4"
type input "0.8"
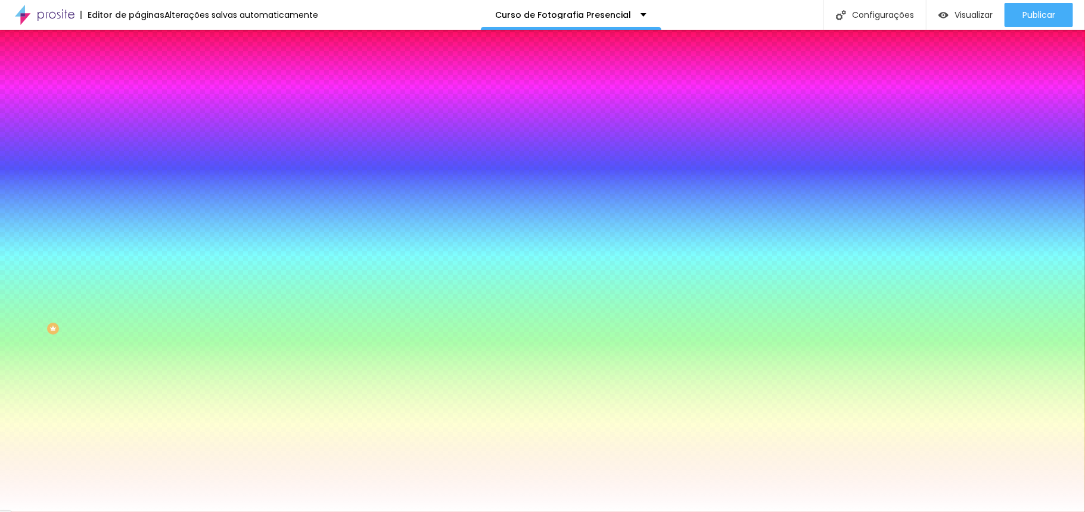
type input "0.8"
type input "0.9"
type input "1.1"
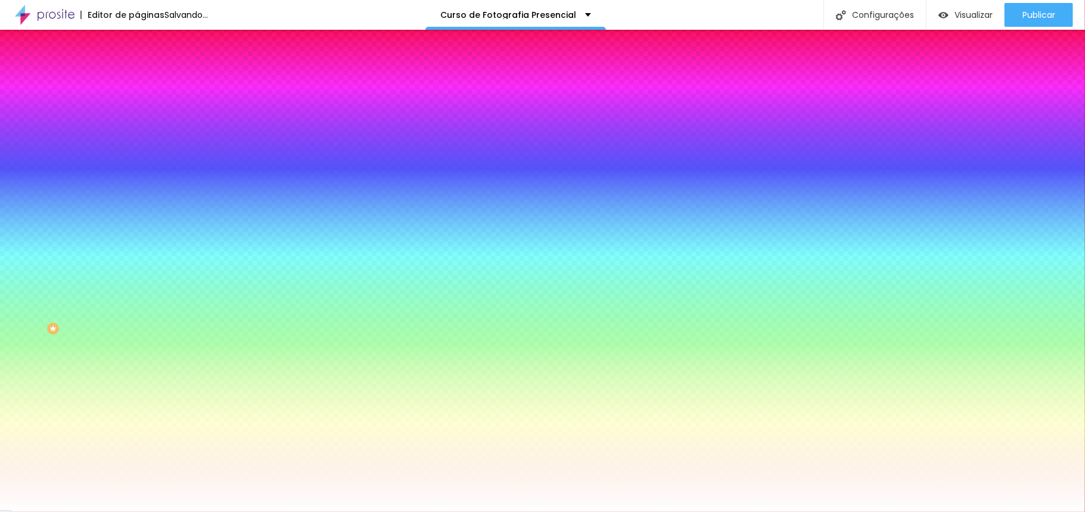
drag, startPoint x: 155, startPoint y: 256, endPoint x: 163, endPoint y: 257, distance: 8.4
type input "1.1"
type input "17"
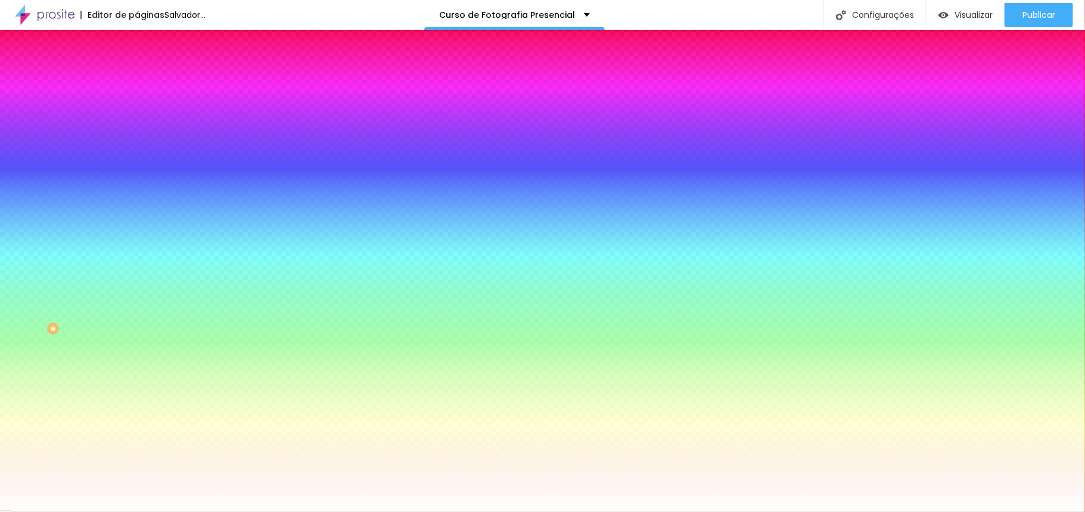
type input "18"
type input "19"
type input "18"
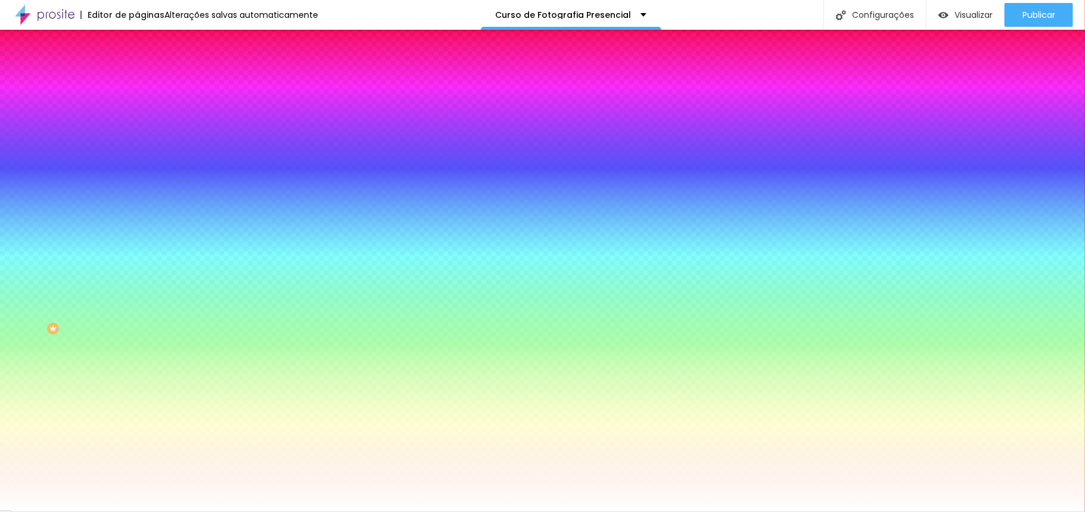
type input "18"
drag, startPoint x: 182, startPoint y: 230, endPoint x: 189, endPoint y: 232, distance: 7.4
type input "18"
click at [566, 512] on div at bounding box center [542, 512] width 1085 height 0
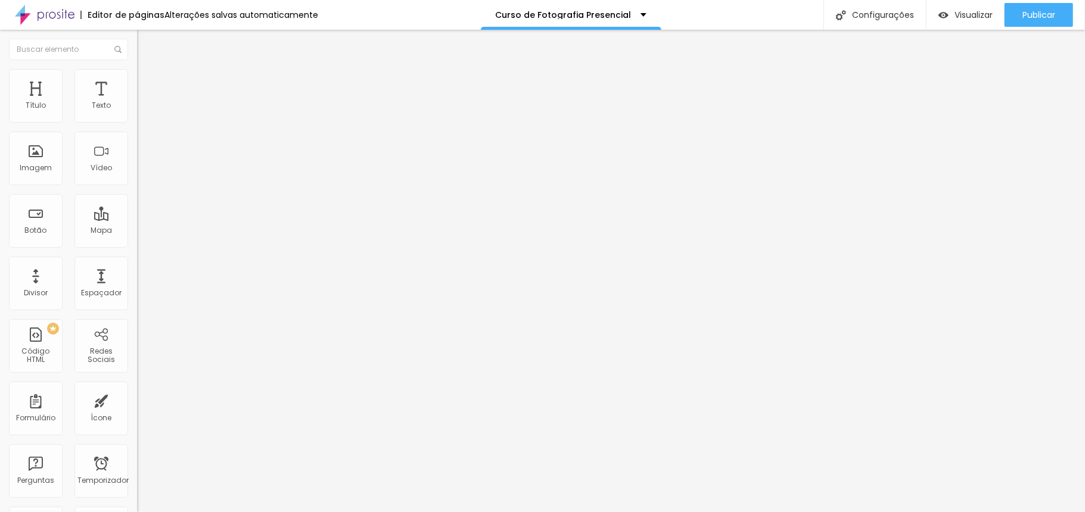
click at [137, 74] on img at bounding box center [142, 74] width 11 height 11
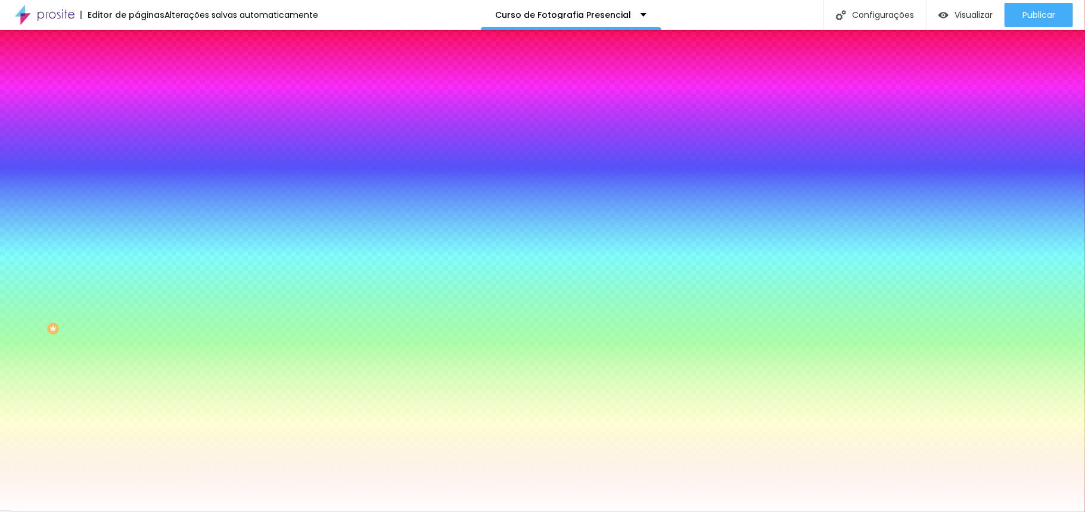
click at [143, 182] on icon "button" at bounding box center [145, 184] width 5 height 5
click at [98, 512] on div at bounding box center [542, 512] width 1085 height 0
drag, startPoint x: 100, startPoint y: 117, endPoint x: 129, endPoint y: 117, distance: 29.2
click at [137, 117] on div "Cor de fundo Voltar ao padrão #00C203 Tipografia Voltar ao padrão Borda Voltar …" at bounding box center [205, 288] width 137 height 390
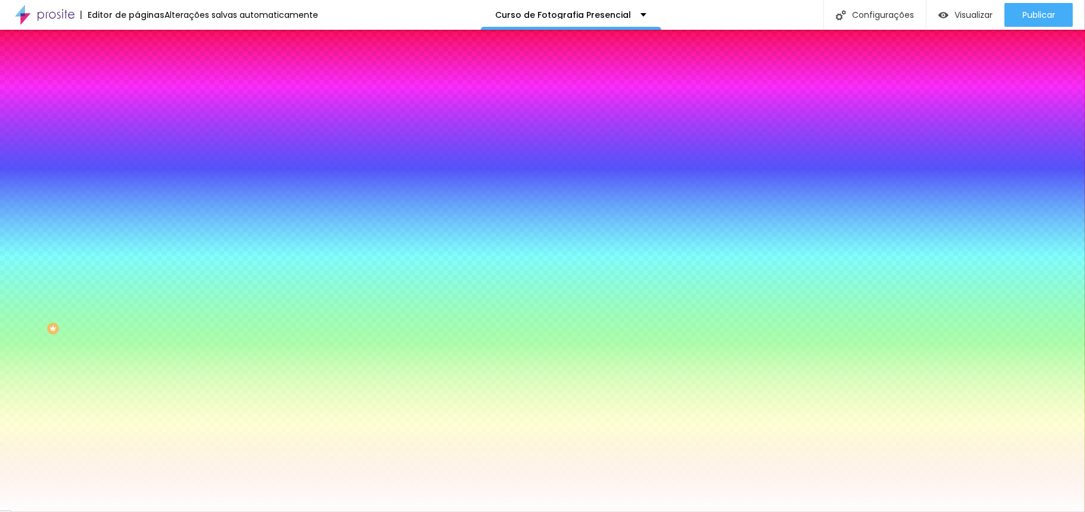
click at [142, 181] on icon "button" at bounding box center [145, 184] width 7 height 7
drag, startPoint x: 241, startPoint y: 275, endPoint x: 254, endPoint y: 276, distance: 12.6
drag, startPoint x: 263, startPoint y: 276, endPoint x: 239, endPoint y: 277, distance: 23.8
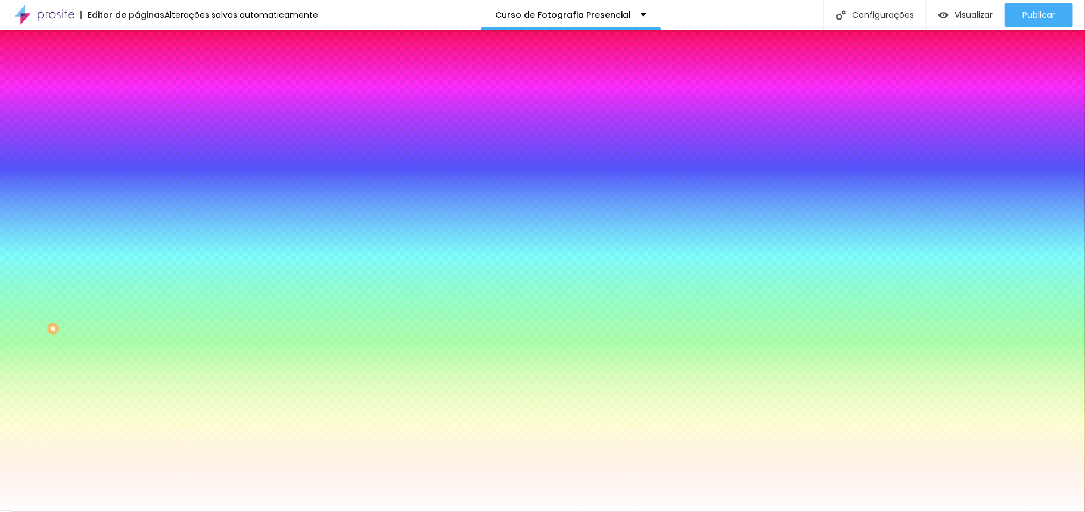
paste input "C203"
type input "#00C203"
click at [84, 512] on div at bounding box center [542, 512] width 1085 height 0
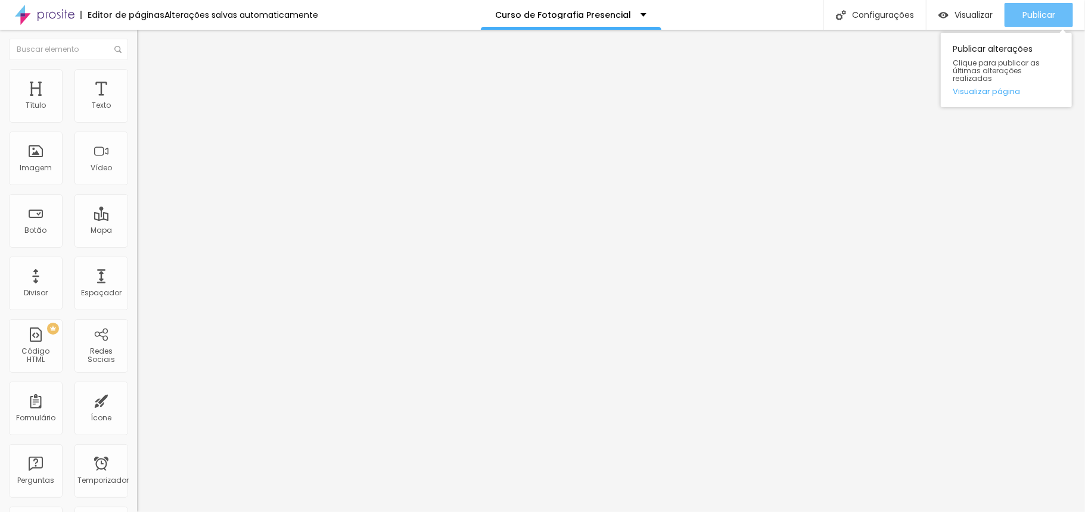
click at [1038, 17] on font "Publicar" at bounding box center [1038, 15] width 33 height 12
click at [1045, 9] on font "Publicar" at bounding box center [1038, 15] width 33 height 12
